Goal: Task Accomplishment & Management: Use online tool/utility

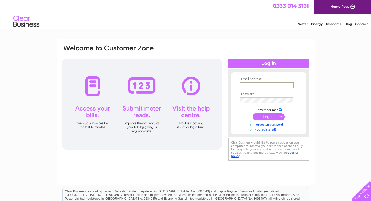
click at [253, 85] on input "text" at bounding box center [267, 85] width 54 height 6
type input "ewanpreston21@gmail.com"
click at [266, 116] on input "submit" at bounding box center [269, 116] width 32 height 7
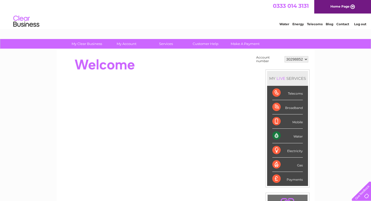
click at [289, 140] on div "Water" at bounding box center [287, 136] width 30 height 14
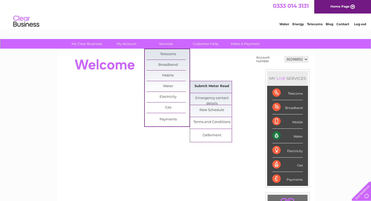
click at [213, 84] on link "Submit Meter Read" at bounding box center [211, 86] width 43 height 10
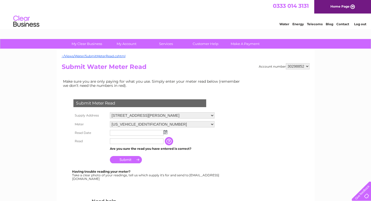
click at [118, 132] on input "text" at bounding box center [137, 133] width 54 height 6
click at [165, 133] on img at bounding box center [166, 132] width 4 height 4
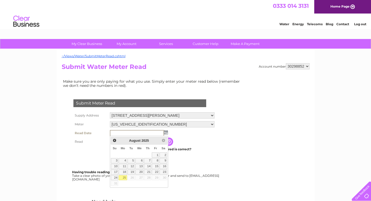
click at [123, 177] on link "25" at bounding box center [123, 177] width 8 height 5
type input "2025/08/25"
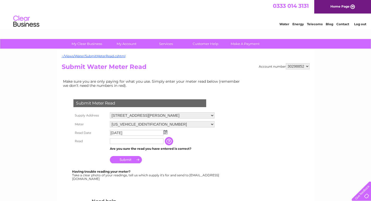
click at [121, 143] on input "text" at bounding box center [137, 142] width 54 height 6
type input "196"
click at [122, 161] on input "Submit" at bounding box center [126, 159] width 32 height 7
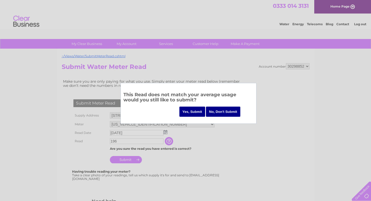
click at [193, 111] on input "Yes, Submit" at bounding box center [192, 112] width 26 height 10
